Goal: Information Seeking & Learning: Learn about a topic

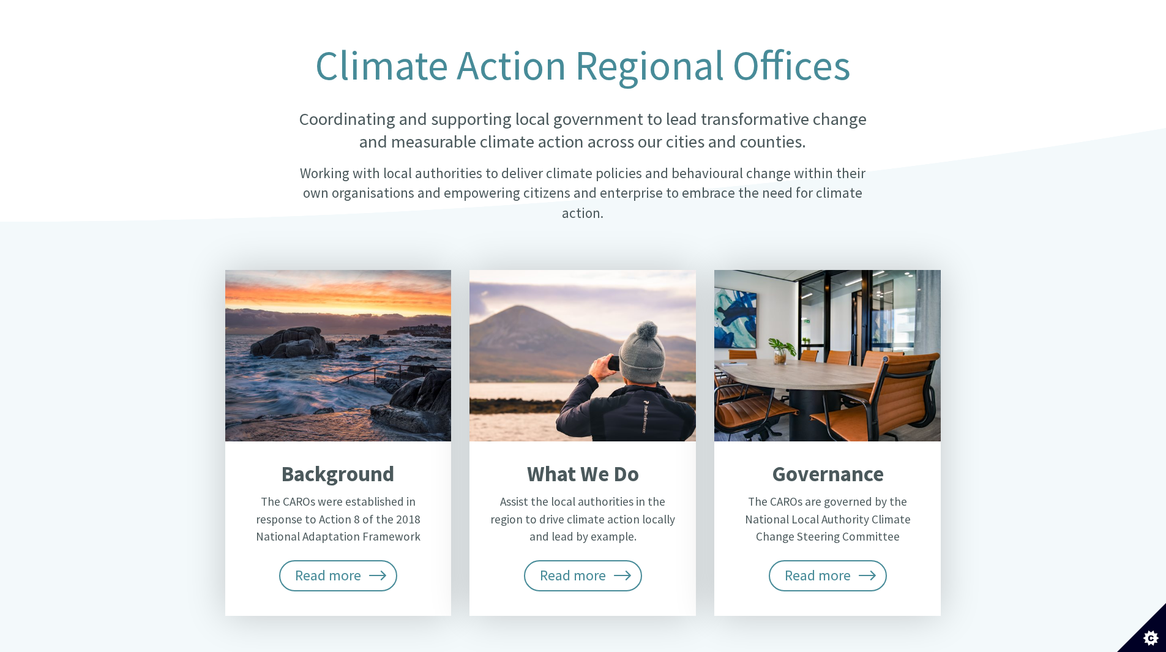
scroll to position [367, 0]
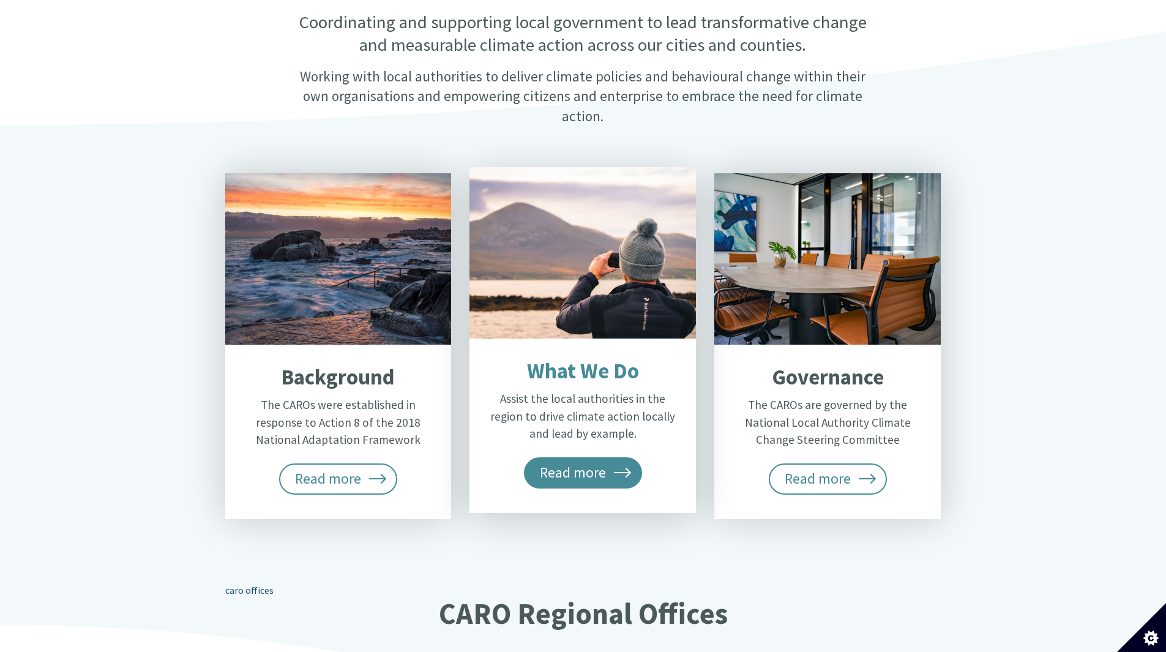
click at [604, 457] on span "Read more" at bounding box center [583, 472] width 119 height 31
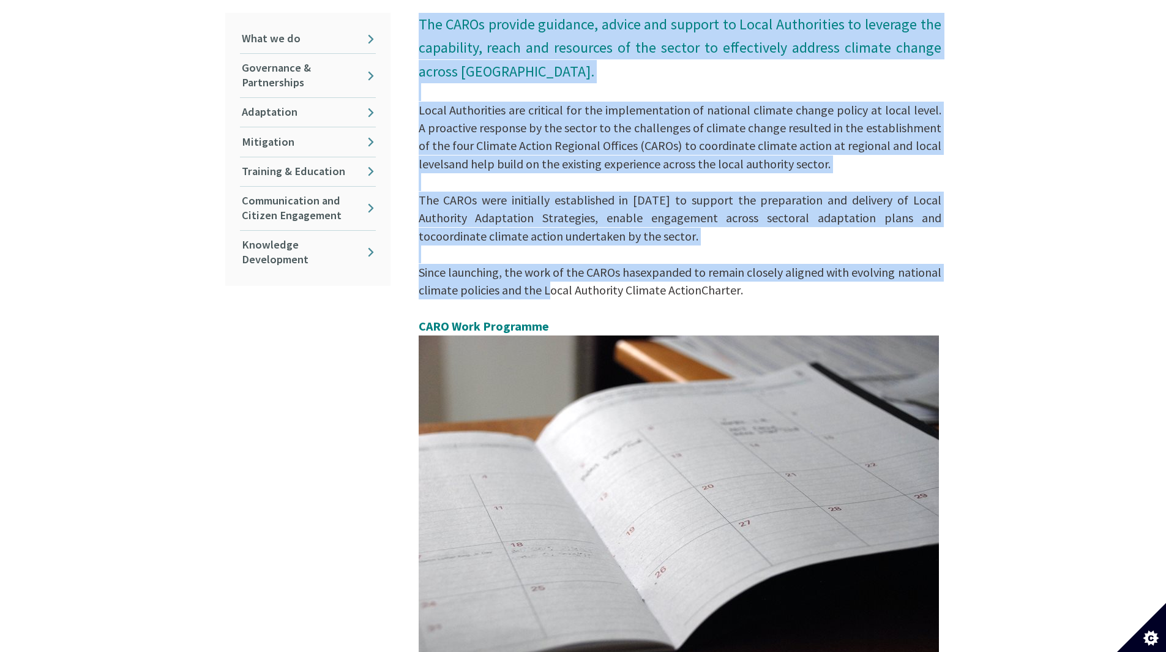
scroll to position [367, 0]
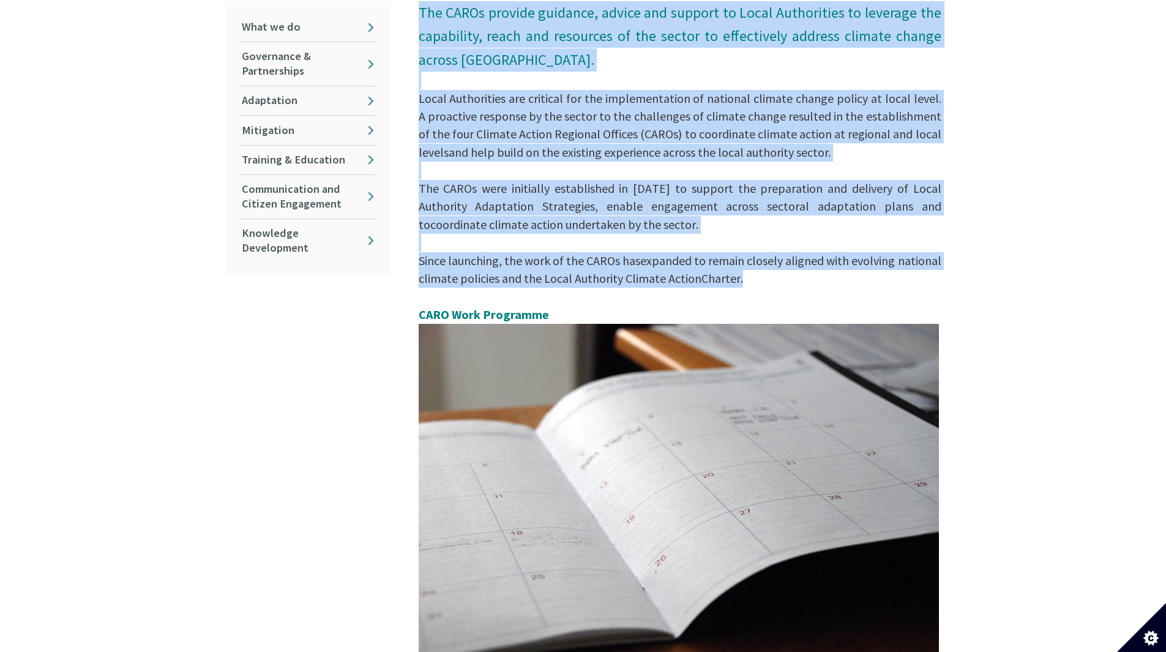
drag, startPoint x: 421, startPoint y: 186, endPoint x: 798, endPoint y: 270, distance: 386.3
click at [798, 270] on p "The CAROs provide guidance, advice and support to Local Authorities to leverage…" at bounding box center [680, 346] width 523 height 690
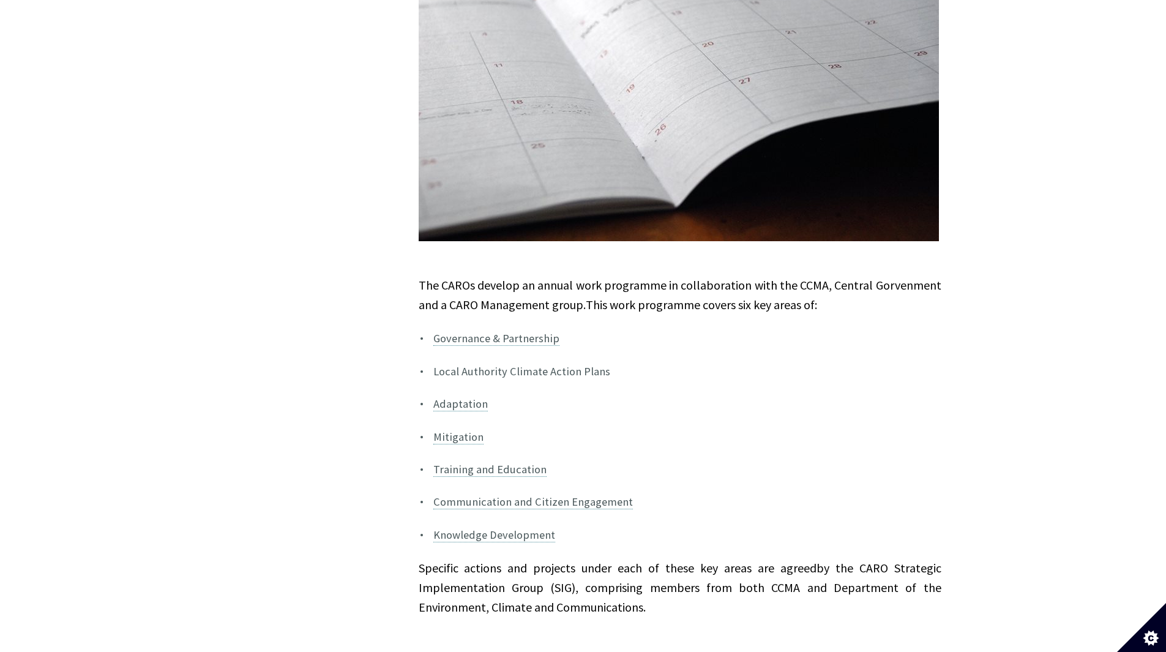
scroll to position [857, 0]
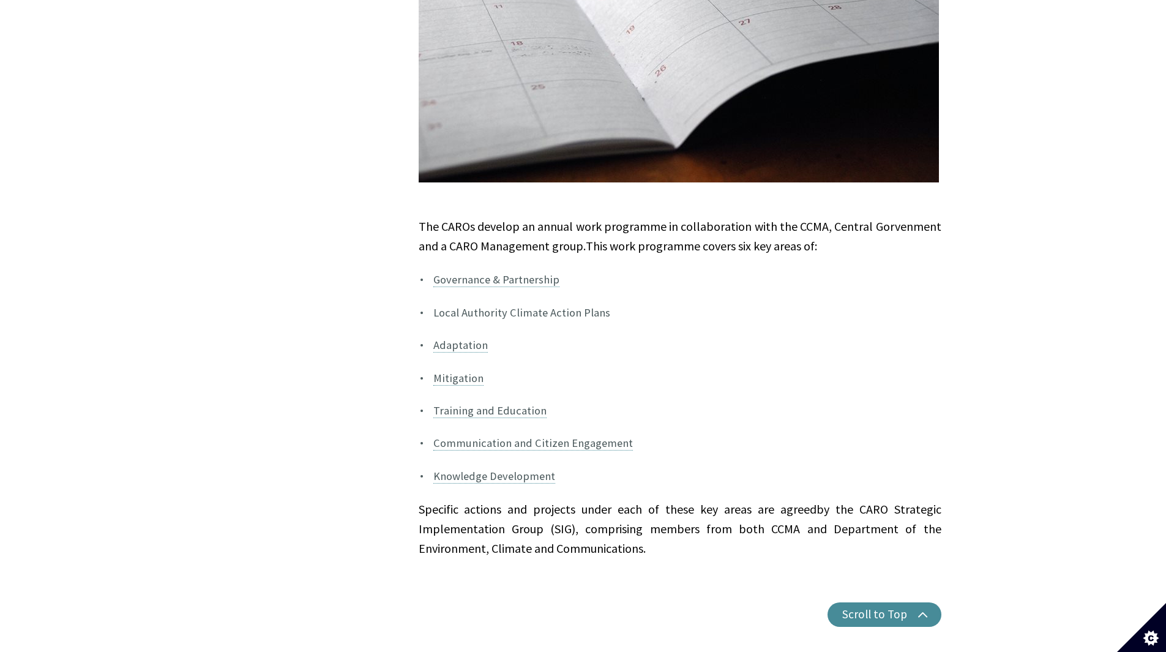
click at [497, 304] on p "Local Authority Climate Action Plans" at bounding box center [687, 313] width 508 height 18
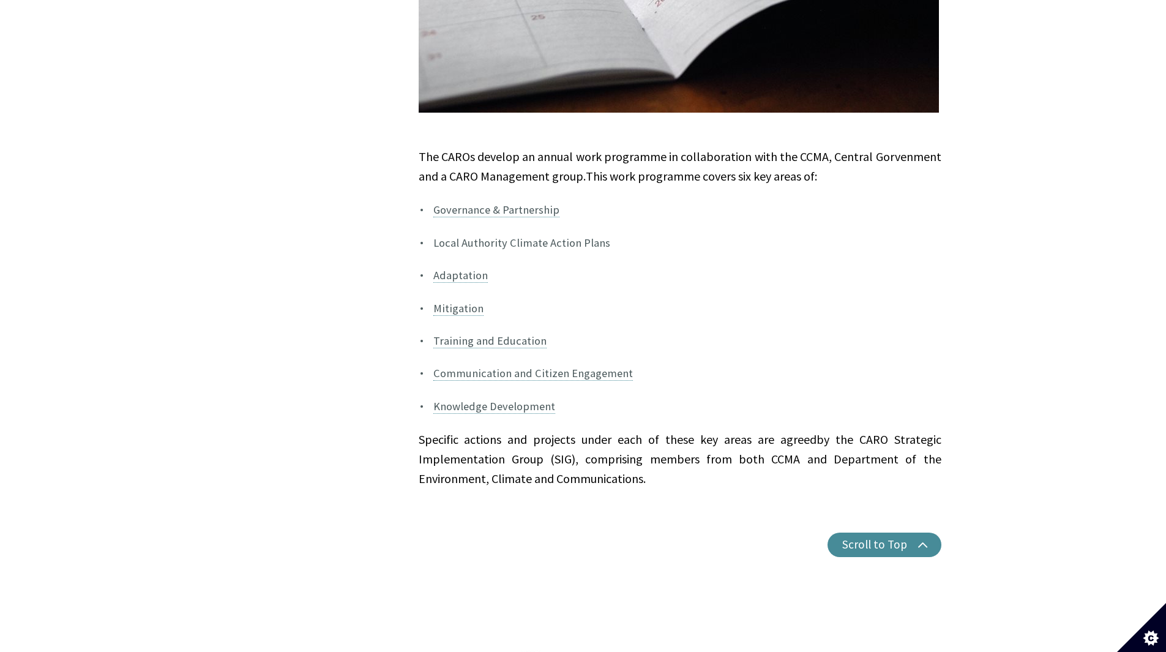
scroll to position [927, 0]
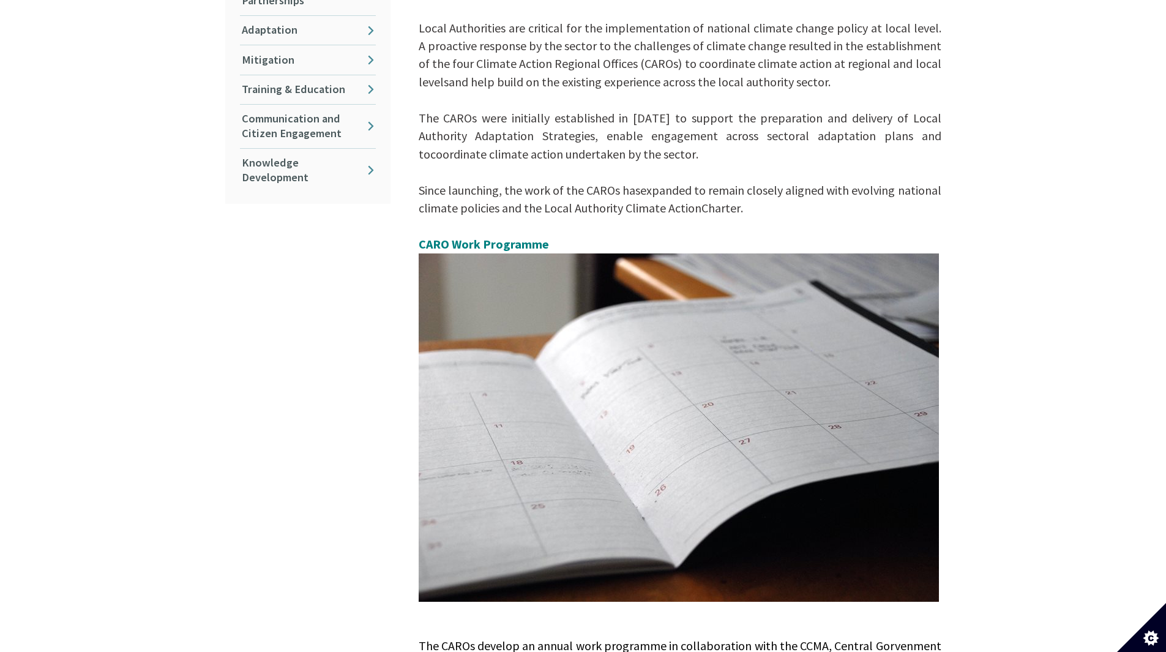
click at [627, 296] on img at bounding box center [679, 427] width 520 height 348
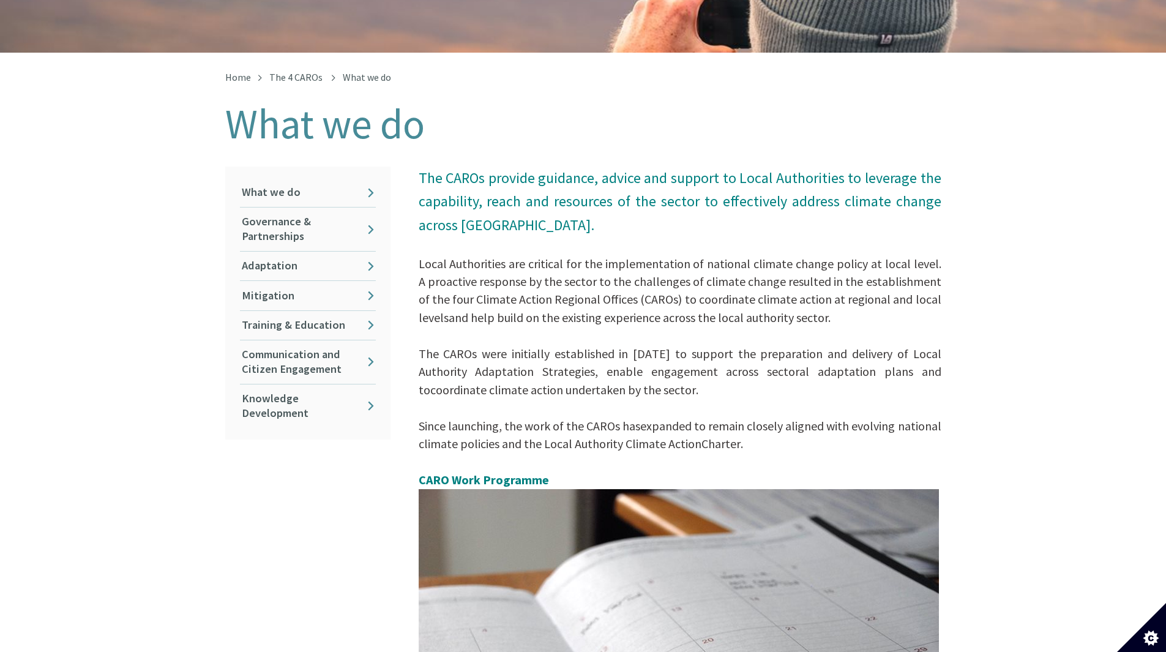
scroll to position [184, 0]
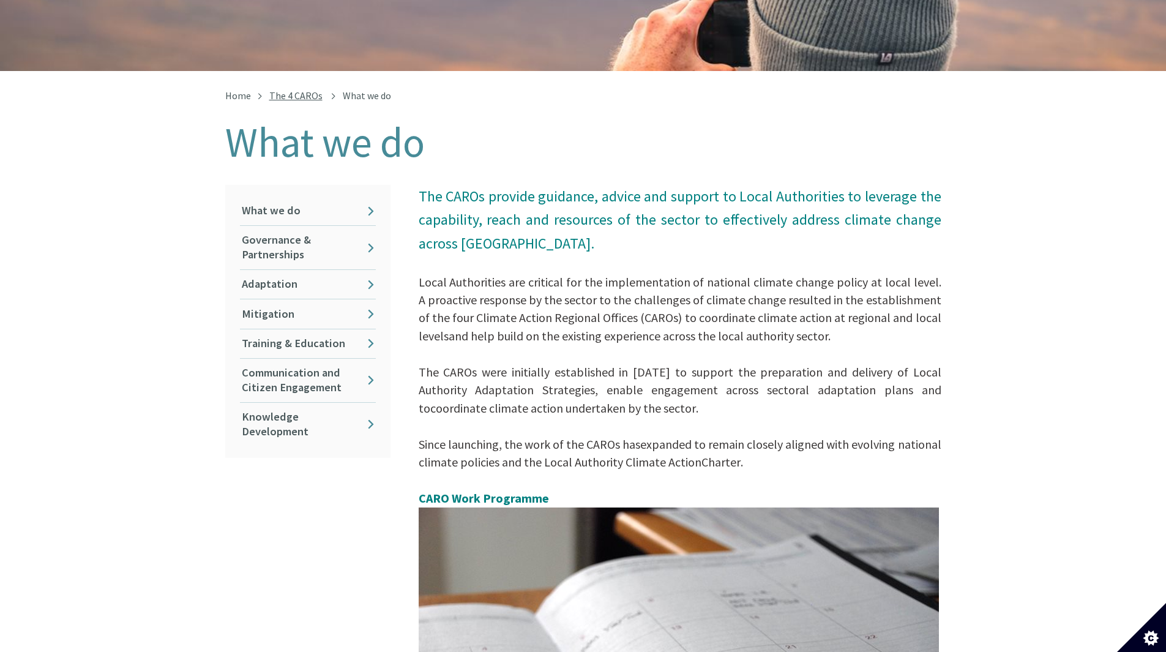
click at [302, 89] on link "The 4 CAROs" at bounding box center [295, 95] width 53 height 12
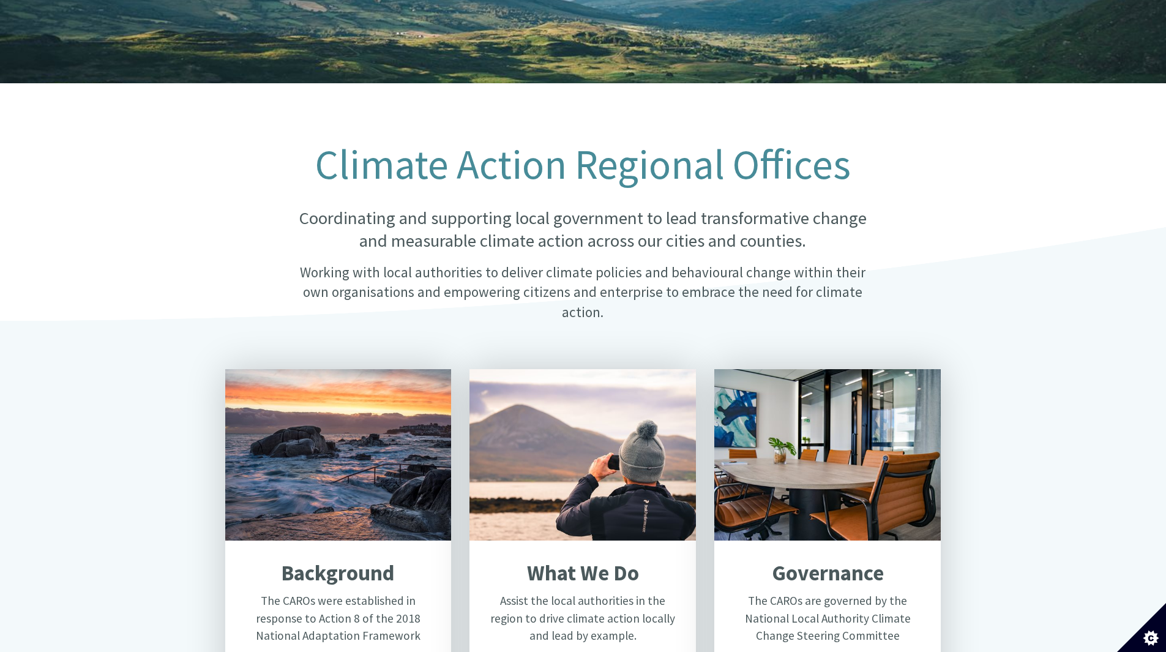
scroll to position [184, 0]
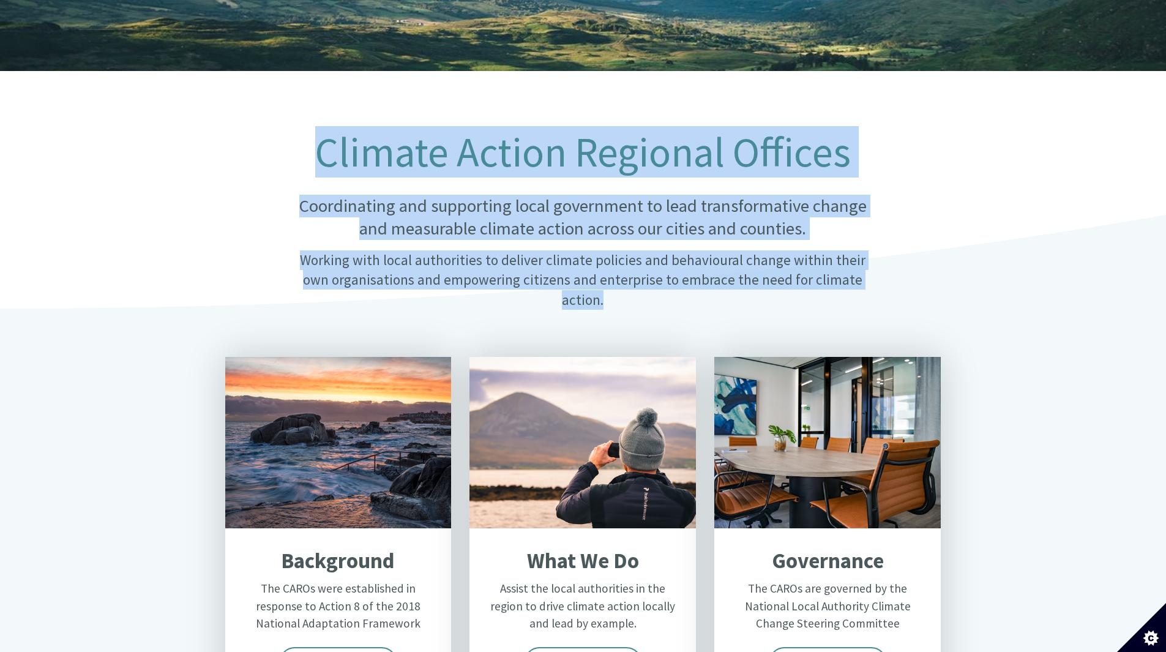
drag, startPoint x: 318, startPoint y: 133, endPoint x: 862, endPoint y: 267, distance: 560.4
click at [862, 267] on div "Climate Action Regional Offices Coordinating and supporting local government to…" at bounding box center [583, 229] width 612 height 198
copy div "Climate Action Regional Offices Coordinating and supporting local government to…"
click at [381, 195] on p "Coordinating and supporting local government to lead transformative change and …" at bounding box center [583, 218] width 594 height 46
click at [425, 200] on p "Coordinating and supporting local government to lead transformative change and …" at bounding box center [583, 218] width 594 height 46
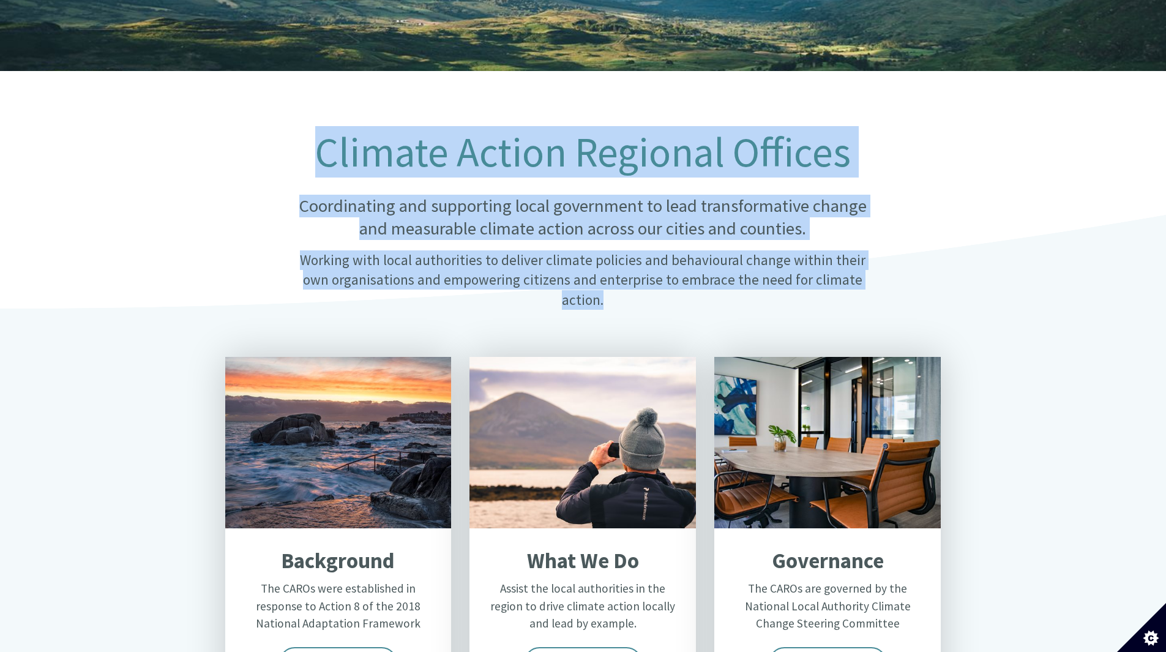
click at [348, 198] on p "Coordinating and supporting local government to lead transformative change and …" at bounding box center [583, 218] width 594 height 46
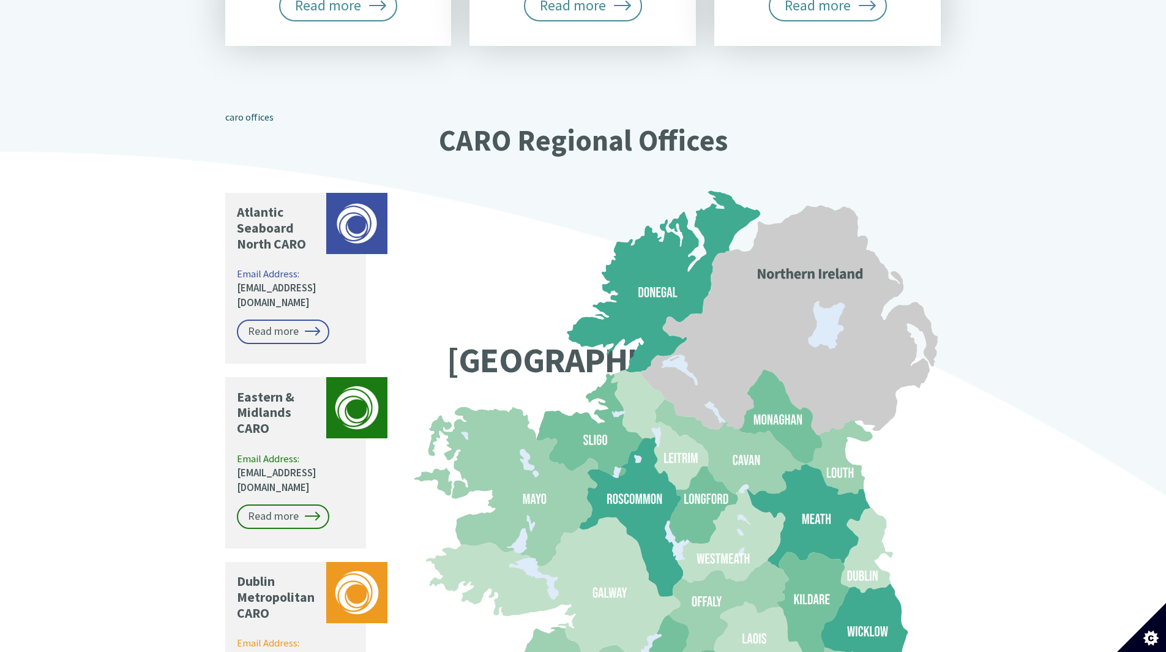
scroll to position [796, 0]
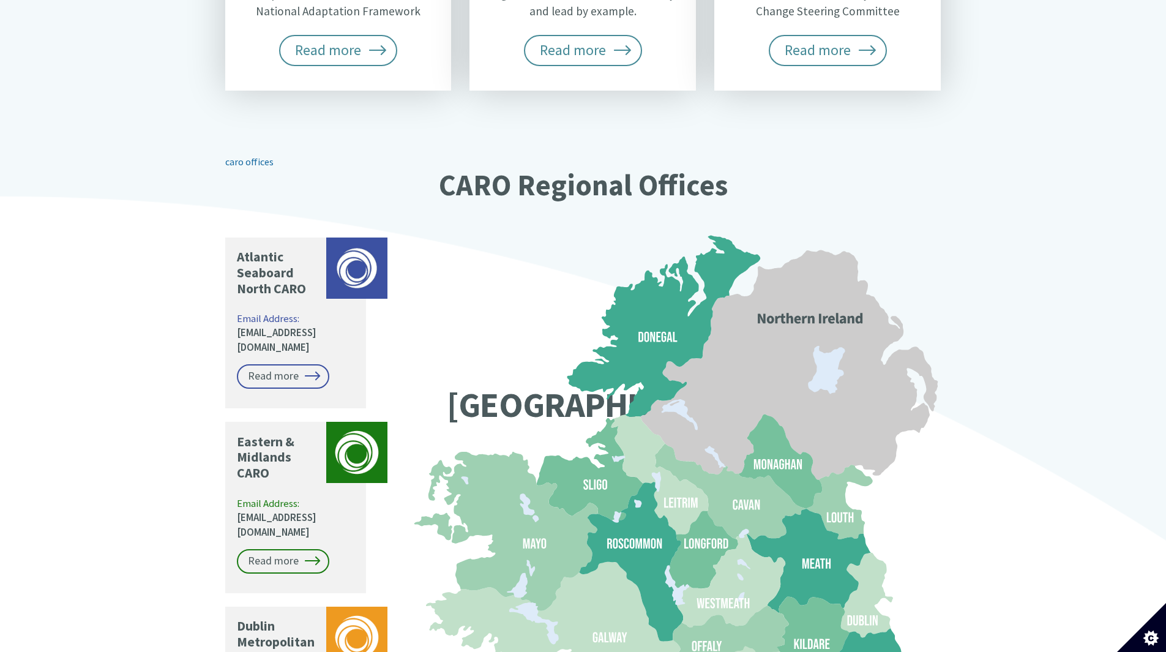
drag, startPoint x: 253, startPoint y: 129, endPoint x: 244, endPoint y: 132, distance: 9.9
click at [244, 155] on link "caro offices" at bounding box center [249, 161] width 48 height 12
click at [243, 155] on link "caro offices" at bounding box center [249, 161] width 48 height 12
click at [245, 155] on link "caro offices" at bounding box center [249, 161] width 48 height 12
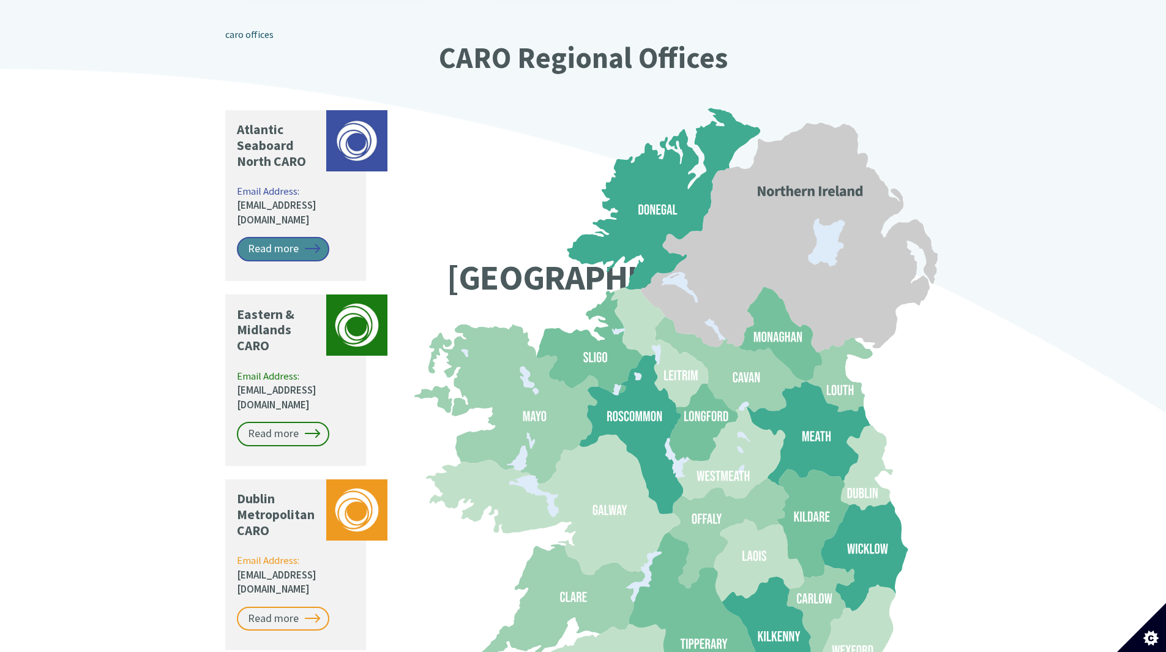
scroll to position [881, 0]
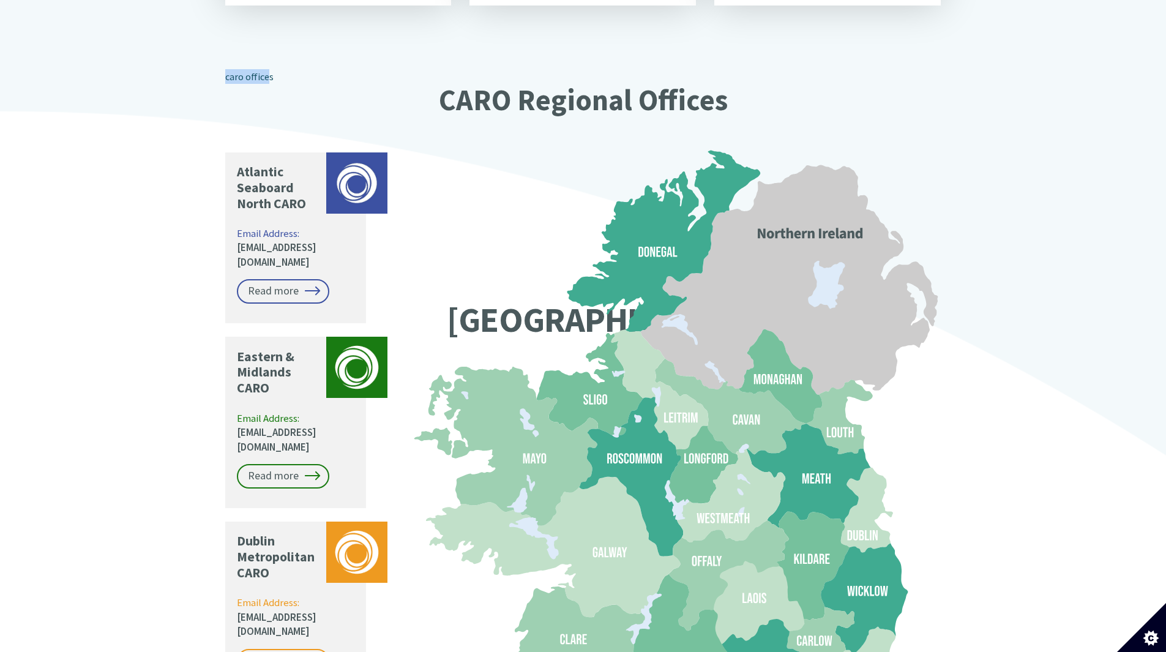
drag, startPoint x: 216, startPoint y: 42, endPoint x: 367, endPoint y: 48, distance: 150.7
click at [267, 50] on div "Climate Action Regional Offices Coordinating and supporting local government to…" at bounding box center [583, 179] width 735 height 1492
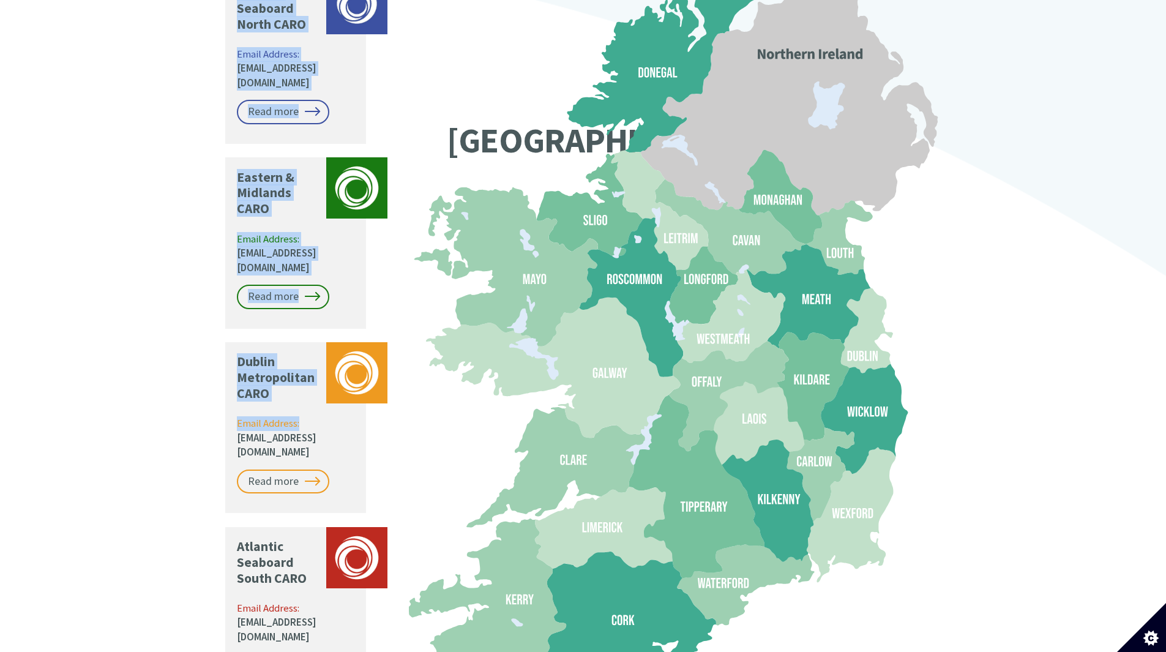
scroll to position [1126, 0]
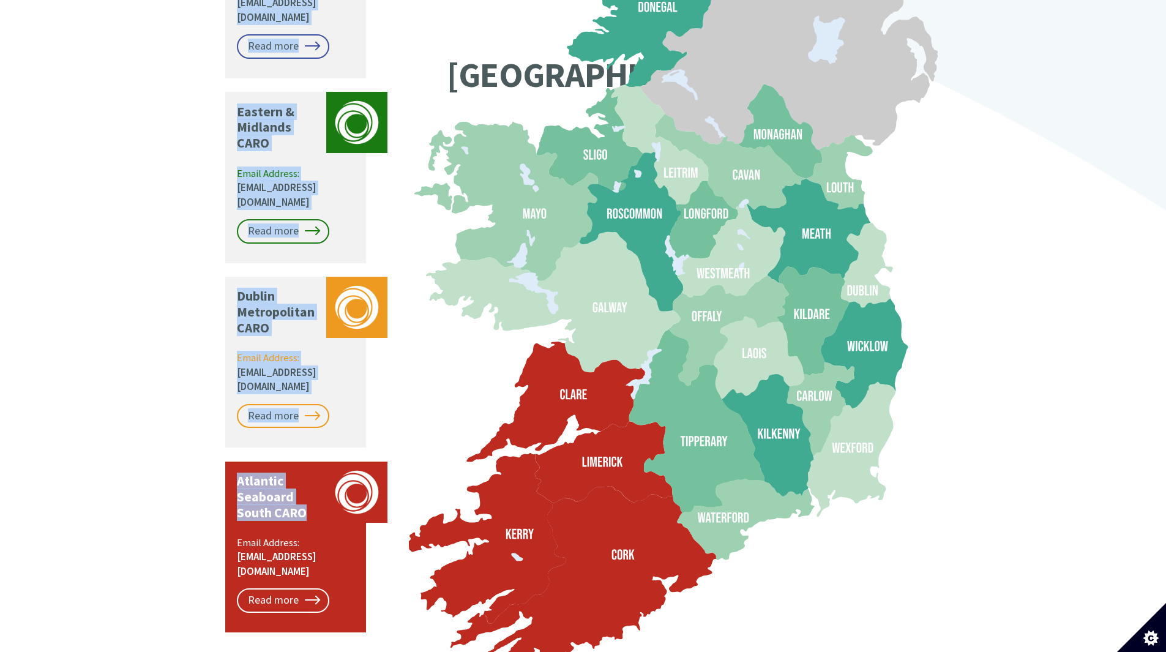
drag, startPoint x: 439, startPoint y: 64, endPoint x: 304, endPoint y: 438, distance: 397.9
copy div "CARO Regional Offices Atlantic Seaboard North CARO Email Address: [EMAIL_ADDRES…"
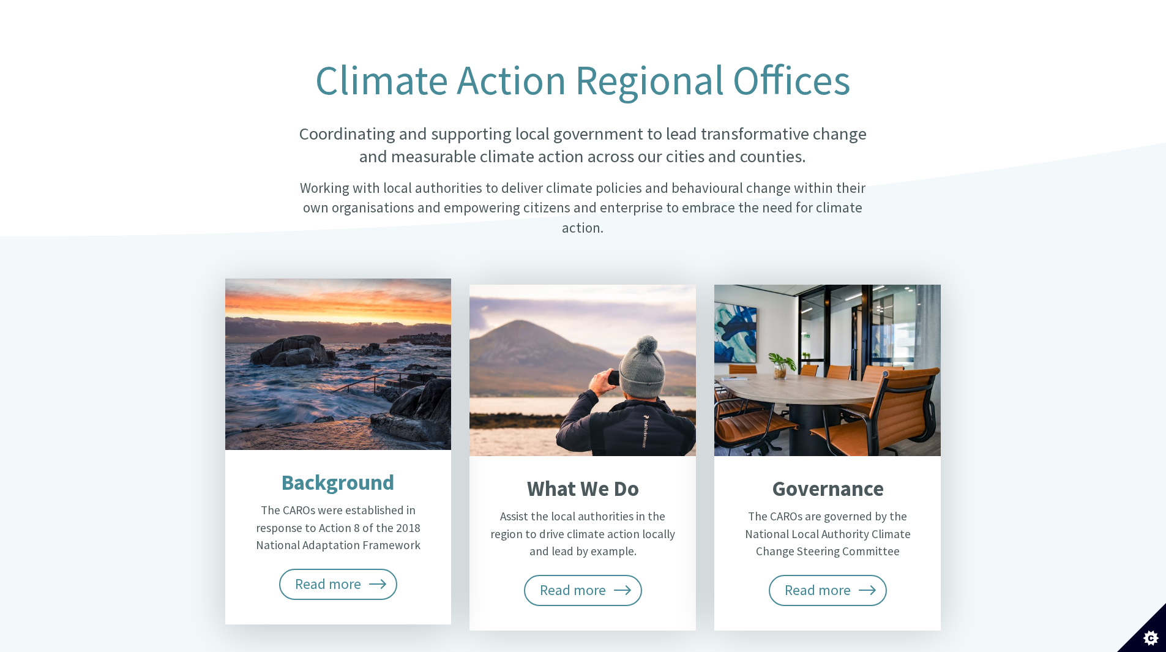
scroll to position [0, 0]
